Goal: Task Accomplishment & Management: Complete application form

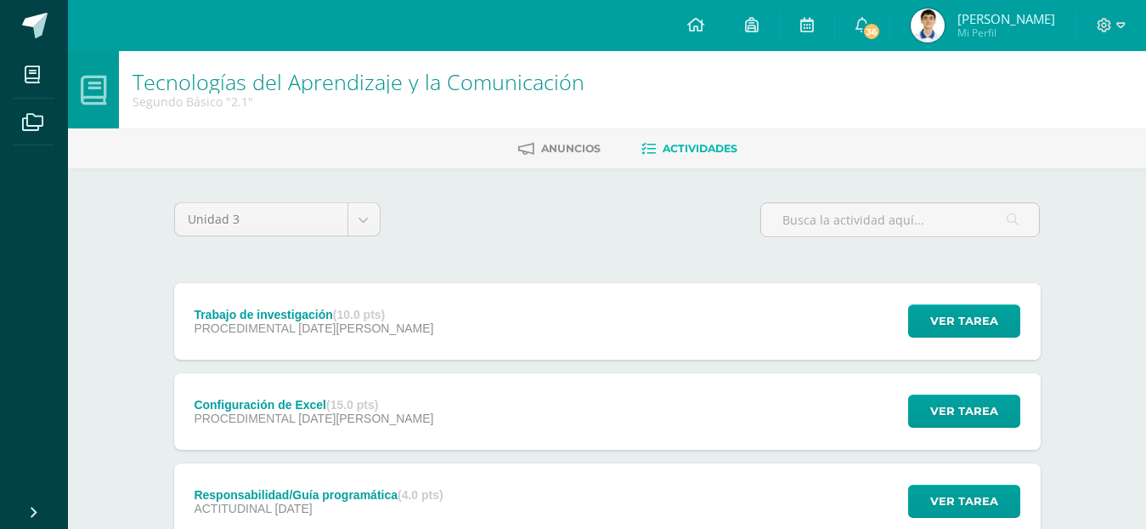
scroll to position [85, 0]
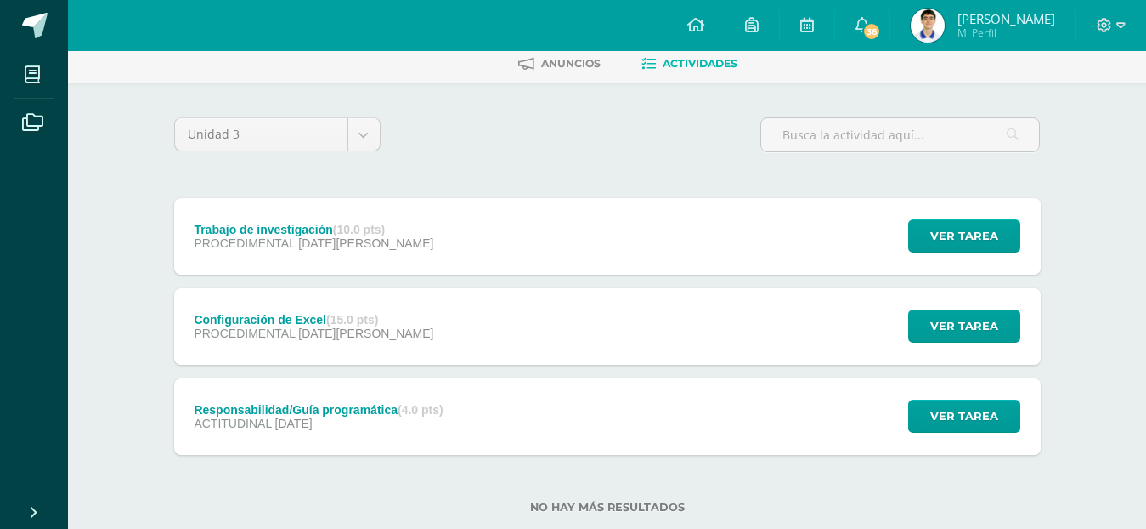
click at [473, 242] on div "Trabajo de investigación (10.0 pts) PROCEDIMENTAL 06 de Agosto Ver tarea Trabaj…" at bounding box center [607, 236] width 867 height 76
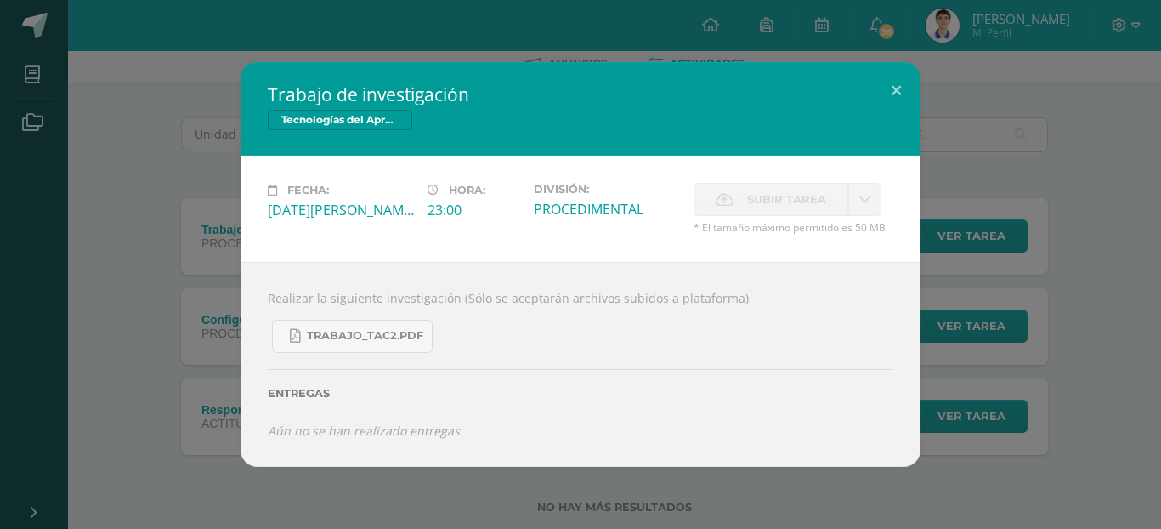
click at [955, 116] on div "Trabajo de investigación Tecnologías del Aprendizaje y la Comunicación Fecha: M…" at bounding box center [580, 264] width 1147 height 404
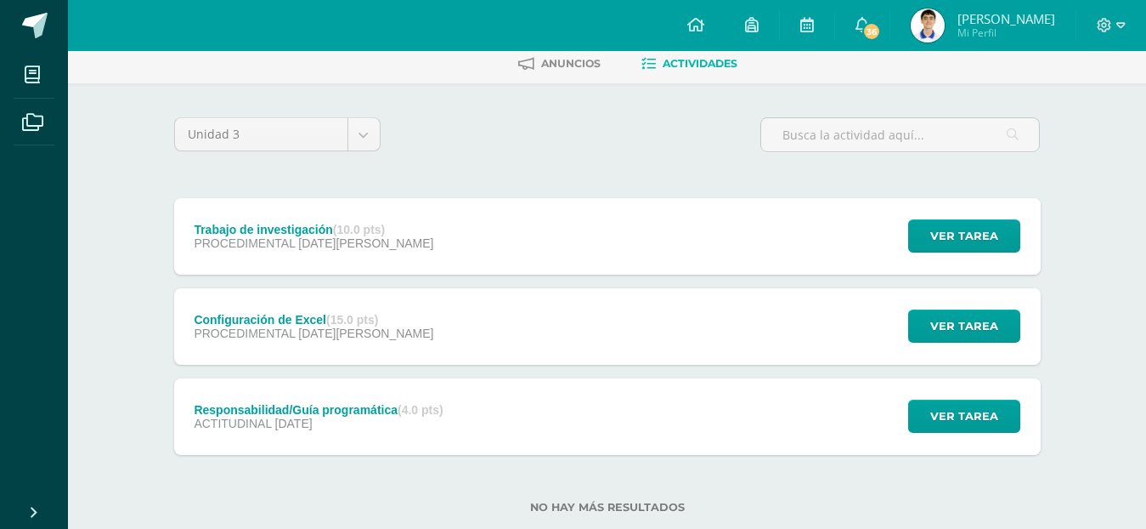
click at [514, 358] on div "Configuración de Excel (15.0 pts) PROCEDIMENTAL 06 de Agosto Ver tarea Configur…" at bounding box center [607, 326] width 867 height 76
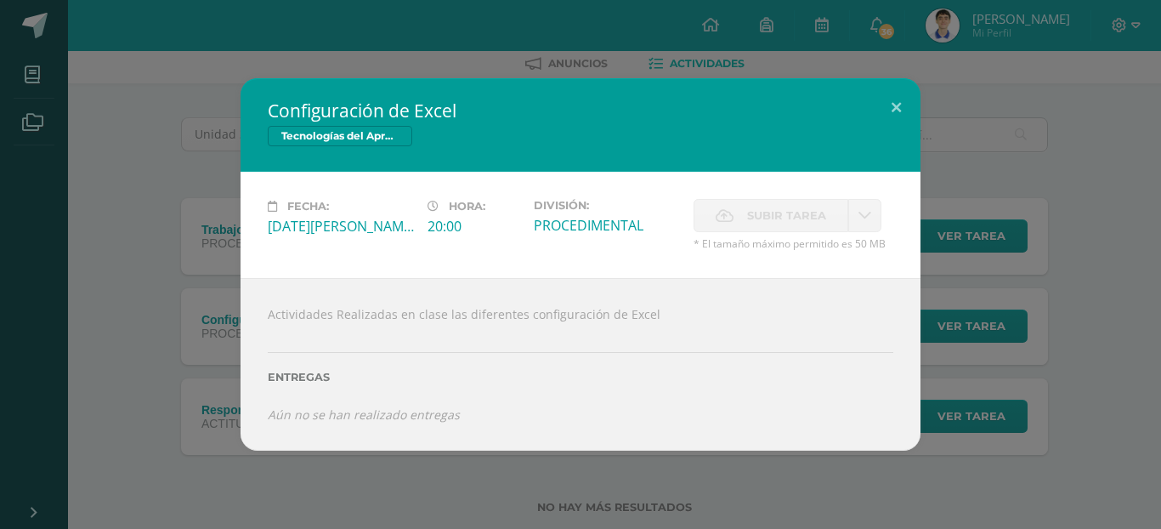
click at [1081, 99] on div "Configuración de Excel Tecnologías del Aprendizaje y la Comunicación Fecha: Mié…" at bounding box center [580, 263] width 1147 height 371
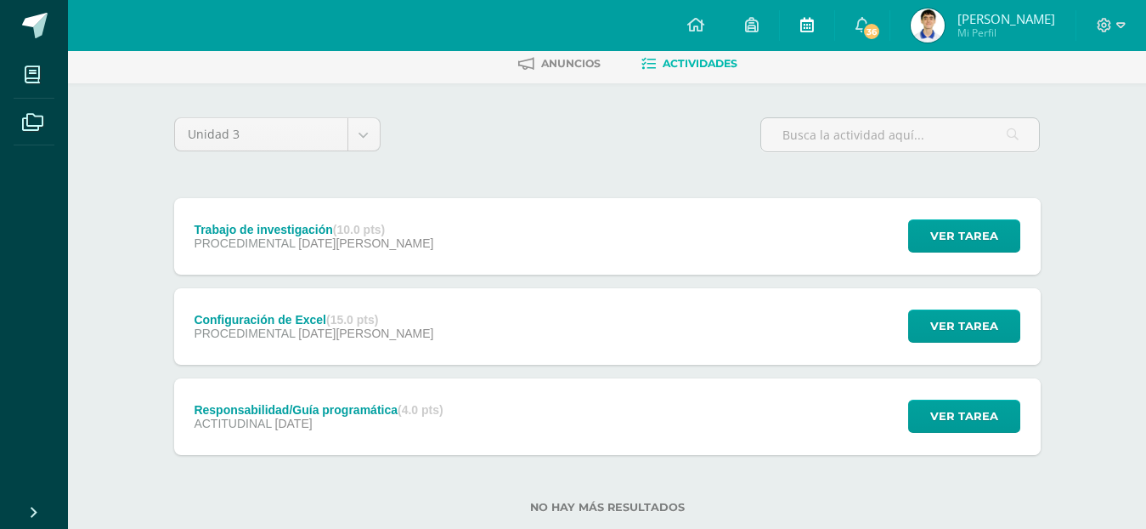
click at [834, 26] on link at bounding box center [807, 25] width 54 height 51
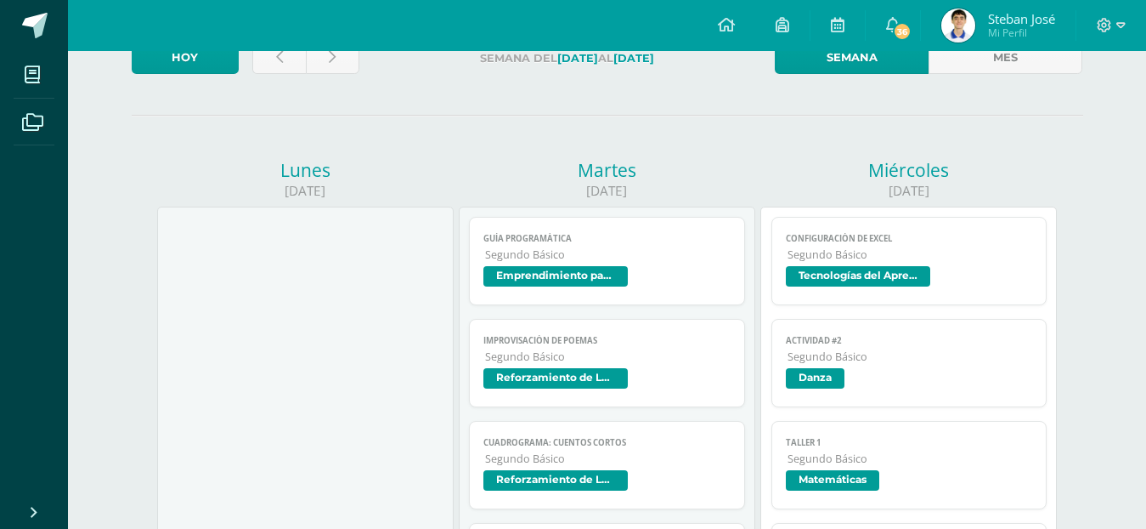
scroll to position [85, 0]
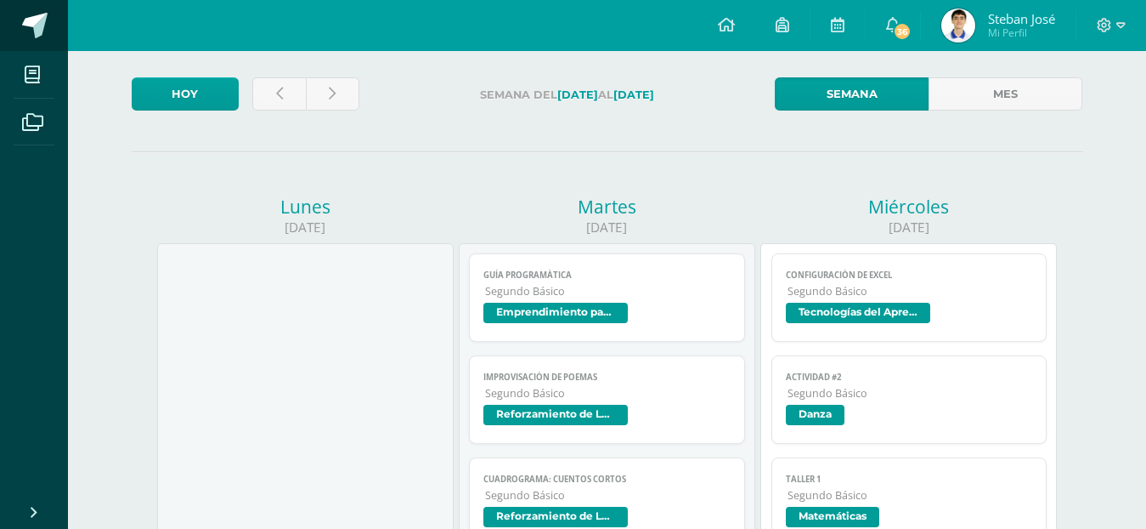
click at [14, 15] on link at bounding box center [34, 25] width 68 height 51
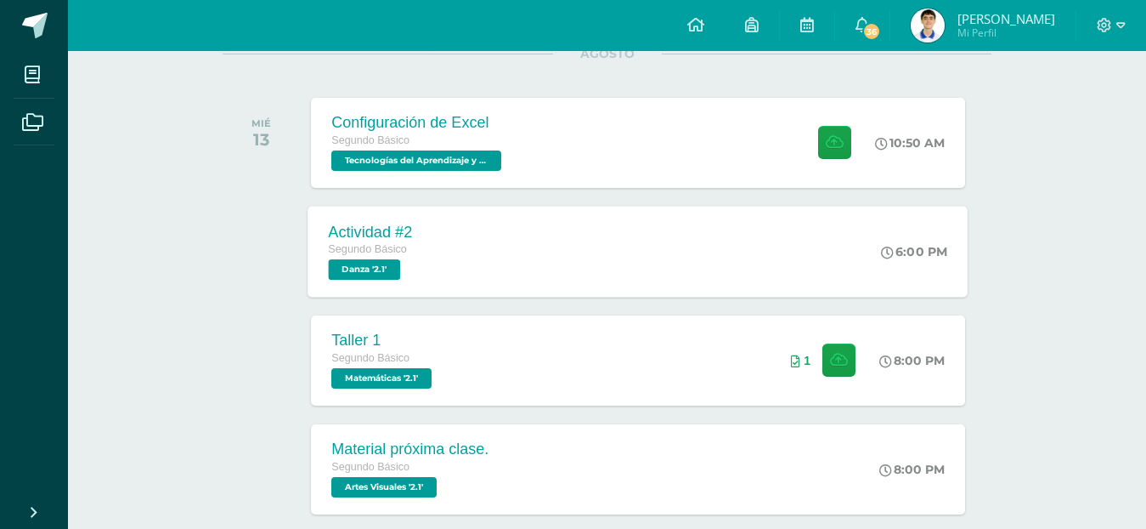
scroll to position [255, 0]
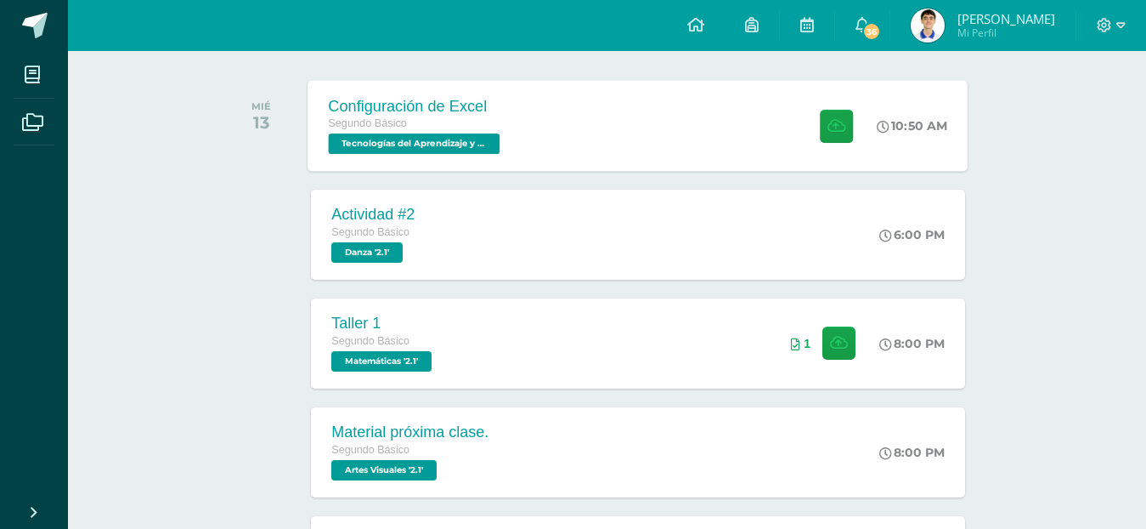
click at [563, 104] on div "Configuración de Excel Segundo Básico Tecnologías del Aprendizaje y la Comunica…" at bounding box center [638, 125] width 660 height 91
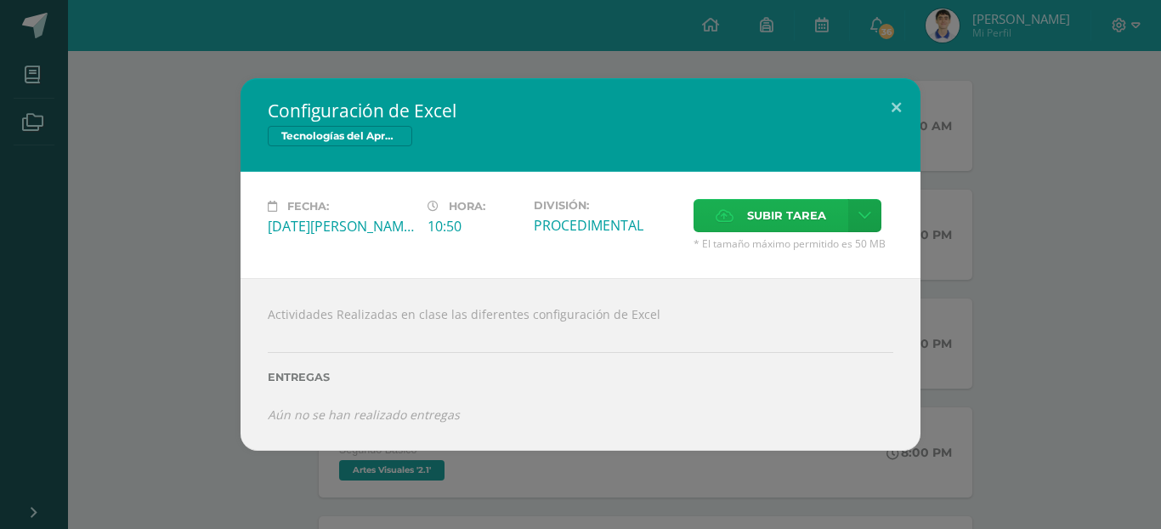
click at [740, 214] on label "Subir tarea" at bounding box center [770, 215] width 155 height 33
click at [0, 0] on input "Subir tarea" at bounding box center [0, 0] width 0 height 0
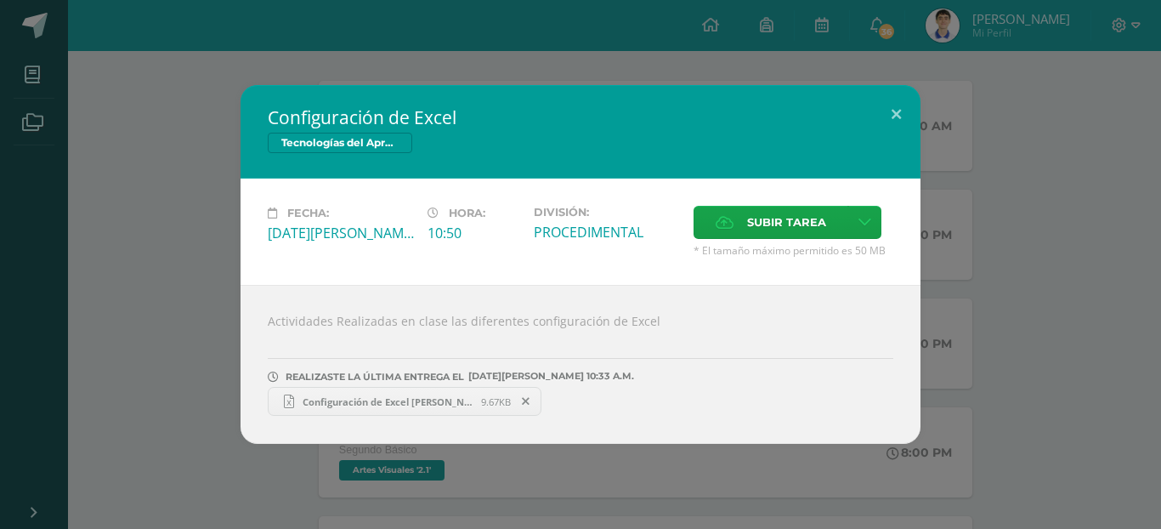
click at [439, 391] on link "Configuración de Excel [PERSON_NAME] 2.1.xlsx 9.67KB" at bounding box center [405, 401] width 274 height 29
click at [899, 110] on button at bounding box center [896, 114] width 48 height 58
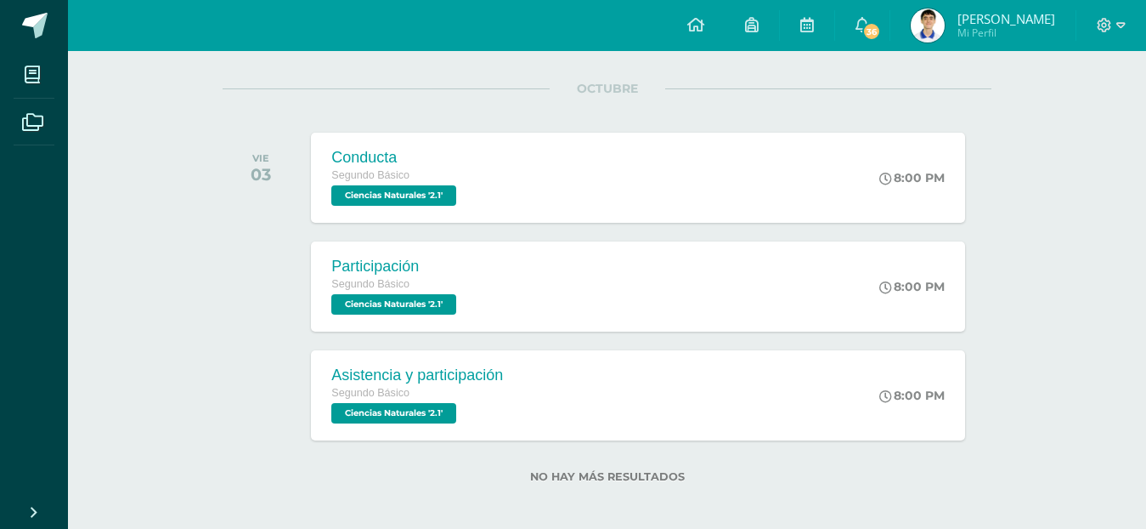
scroll to position [2633, 0]
